Goal: Task Accomplishment & Management: Manage account settings

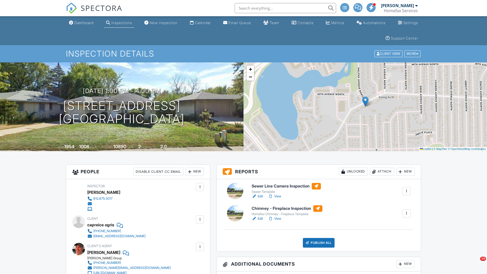
click at [122, 112] on h1 "4023 Lake Dr Minneapolis, MN 55422" at bounding box center [122, 112] width 126 height 27
click at [212, 118] on input "4023 Lake Dr" at bounding box center [213, 124] width 115 height 12
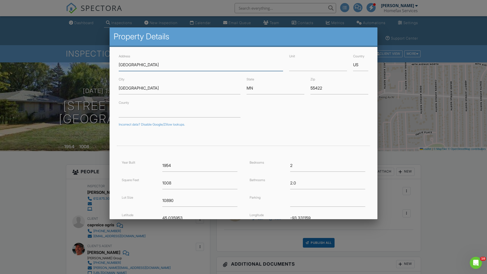
type input "4023 Lake Dr"
click at [180, 88] on input "Minneapolis" at bounding box center [180, 88] width 122 height 12
type input "Robbinsdale"
click at [276, 88] on input "MN" at bounding box center [276, 88] width 58 height 12
type input "MN"
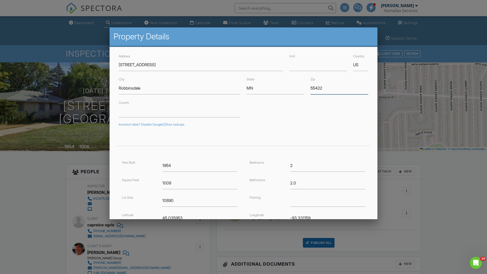
click at [340, 88] on input "55422" at bounding box center [340, 88] width 58 height 12
type input "55422"
click at [355, 257] on input "Save" at bounding box center [355, 261] width 27 height 9
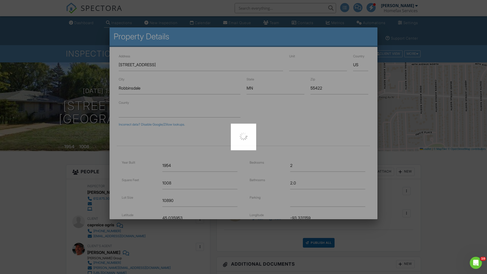
scroll to position [62, 0]
